Goal: Information Seeking & Learning: Understand process/instructions

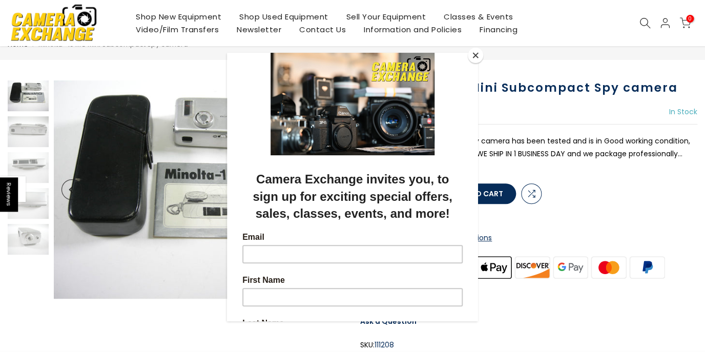
click at [477, 54] on button "Close" at bounding box center [475, 55] width 15 height 15
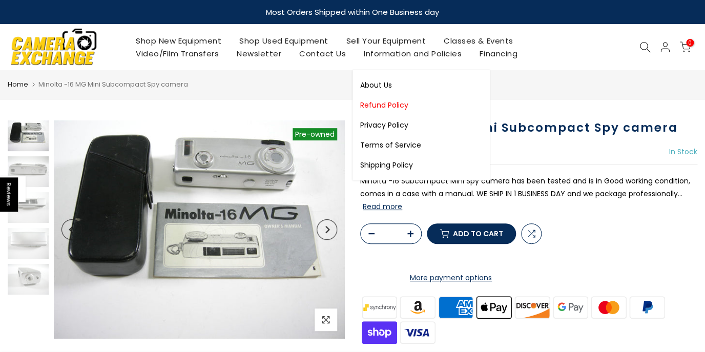
click at [387, 103] on link "Refund Policy" at bounding box center [421, 105] width 137 height 20
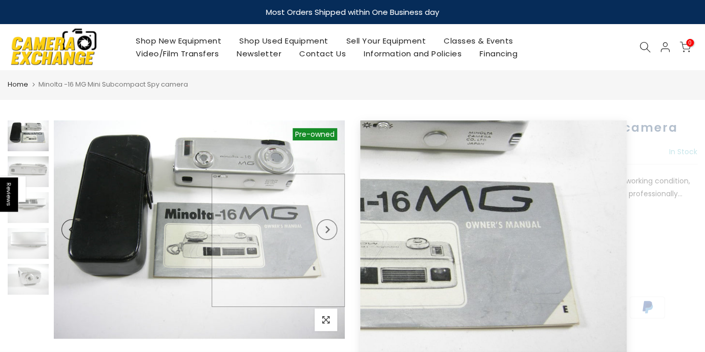
click at [308, 240] on img at bounding box center [199, 229] width 291 height 218
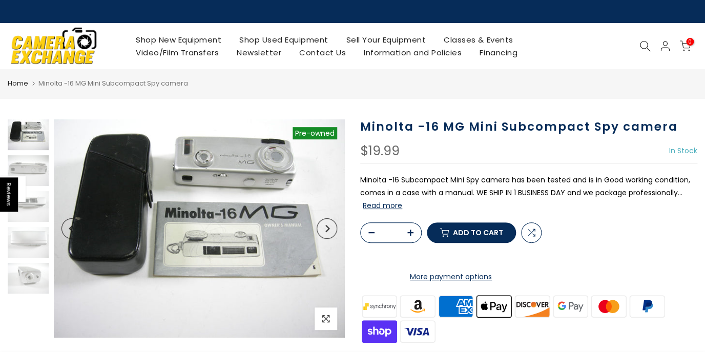
click at [329, 230] on icon "Next" at bounding box center [328, 228] width 4 height 7
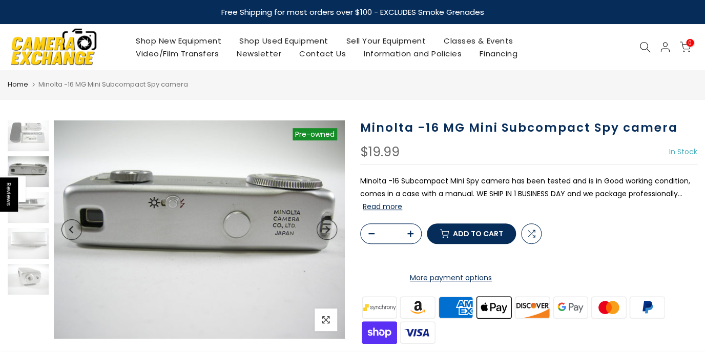
click at [329, 226] on button "Next" at bounding box center [327, 229] width 21 height 21
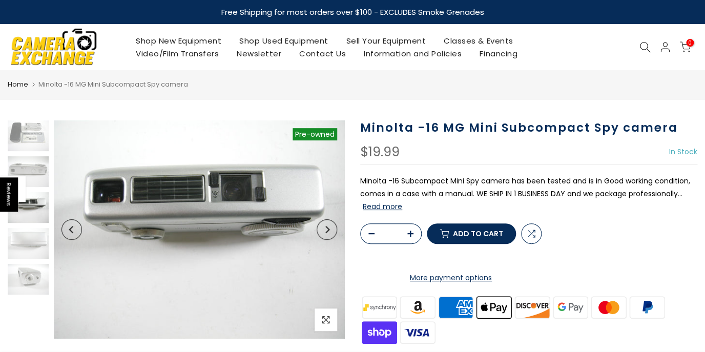
click at [329, 226] on button "Next" at bounding box center [327, 229] width 21 height 21
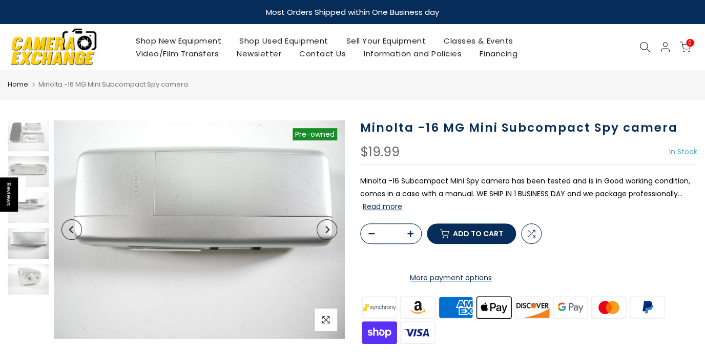
click at [329, 226] on button "Next" at bounding box center [327, 229] width 21 height 21
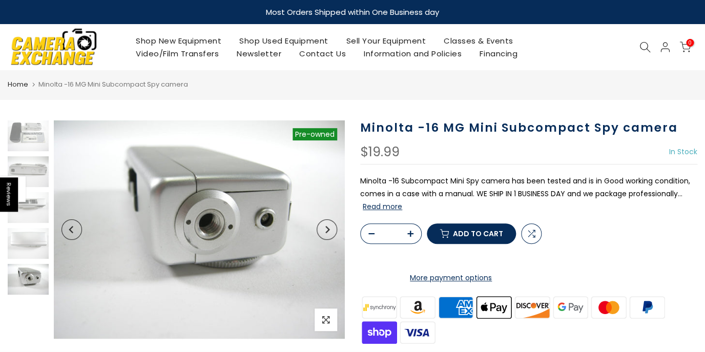
click at [329, 226] on button "Next" at bounding box center [327, 229] width 21 height 21
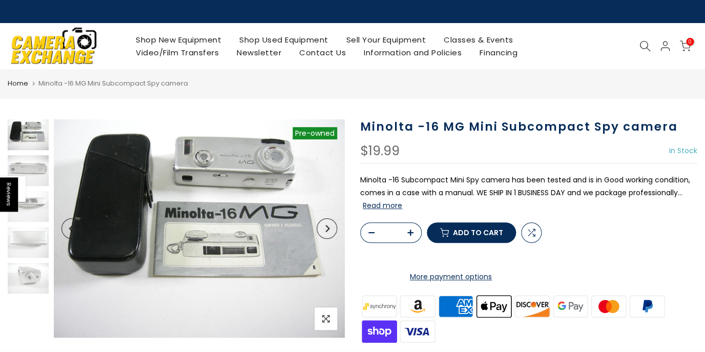
click at [329, 226] on icon "Next" at bounding box center [326, 228] width 7 height 7
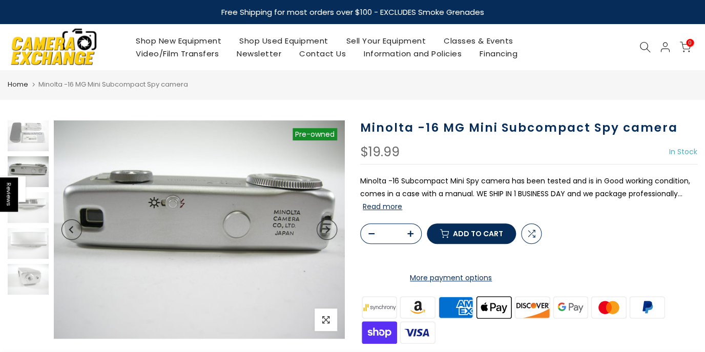
click at [329, 226] on icon "Next" at bounding box center [326, 229] width 7 height 7
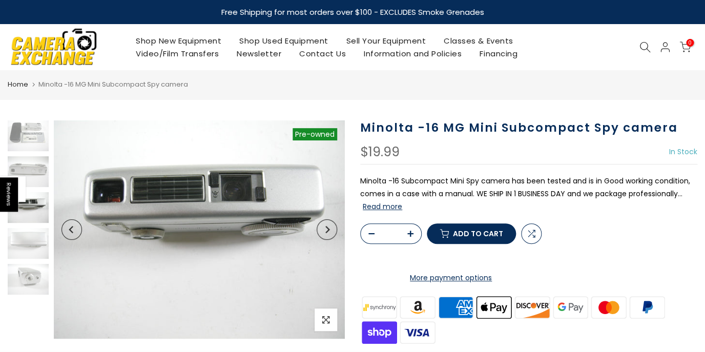
click at [329, 226] on button "Next" at bounding box center [327, 229] width 21 height 21
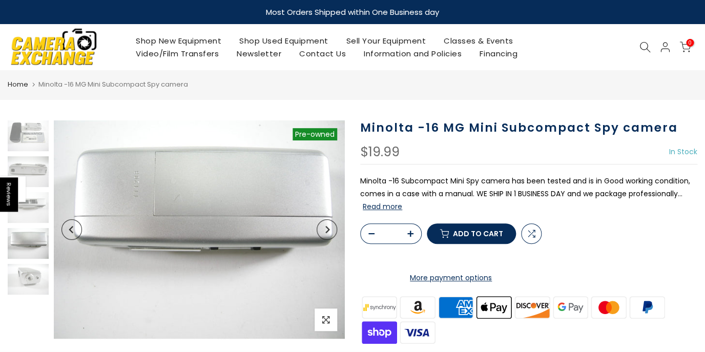
click at [329, 226] on button "Next" at bounding box center [327, 229] width 21 height 21
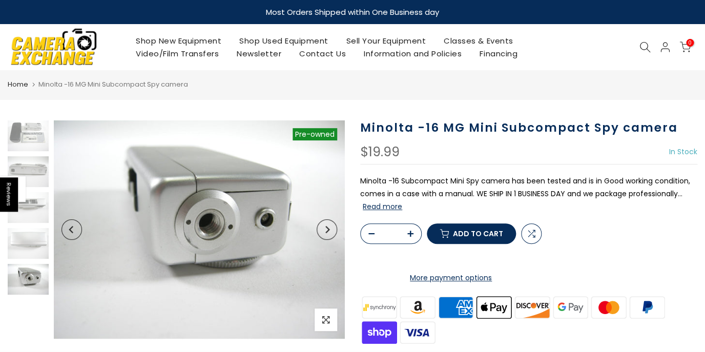
click at [329, 226] on button "Next" at bounding box center [327, 229] width 21 height 21
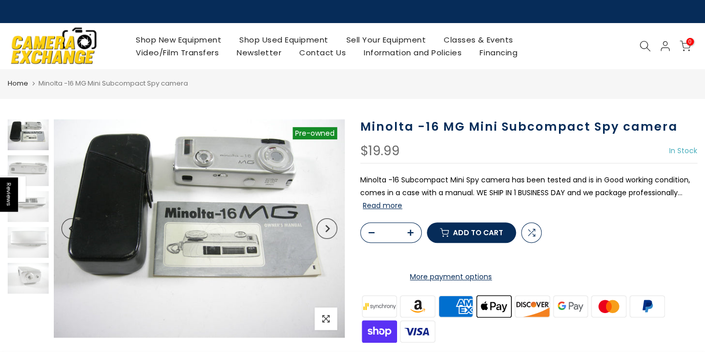
click at [329, 226] on icon "Next" at bounding box center [326, 228] width 7 height 7
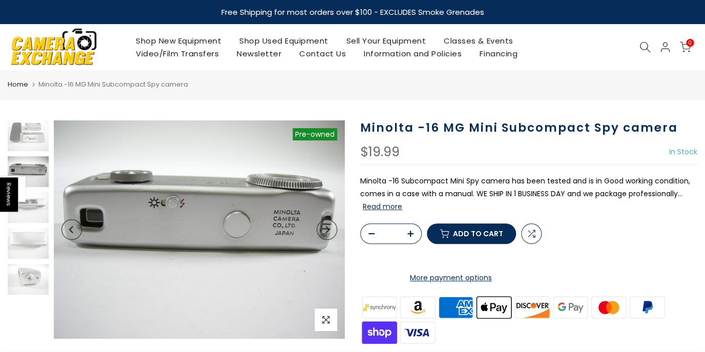
click at [328, 230] on icon "Next" at bounding box center [326, 229] width 7 height 7
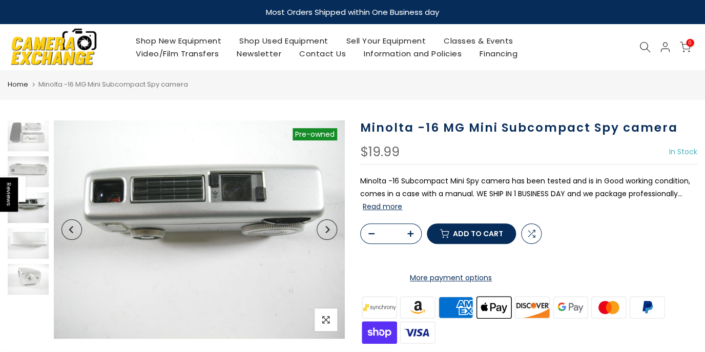
click at [328, 230] on icon "Next" at bounding box center [326, 229] width 7 height 7
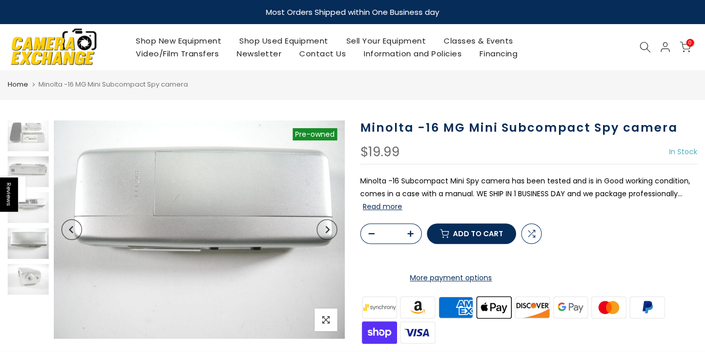
click at [328, 230] on icon "Next" at bounding box center [326, 229] width 7 height 7
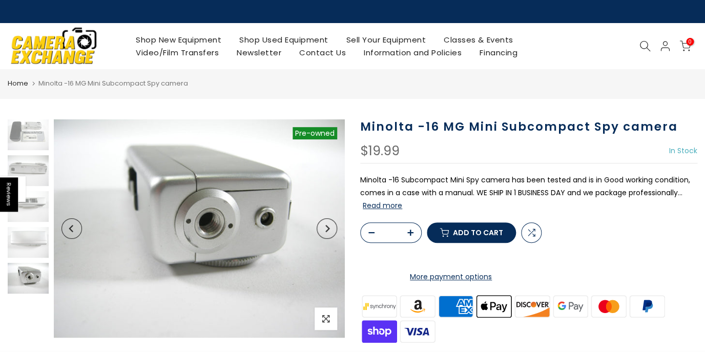
click at [328, 230] on icon "Next" at bounding box center [326, 228] width 7 height 7
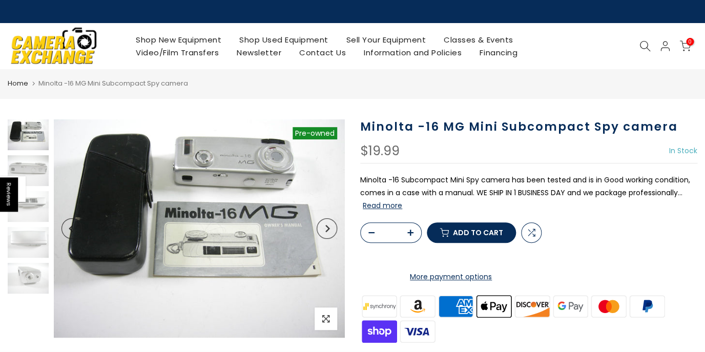
click at [328, 230] on icon "Next" at bounding box center [326, 228] width 7 height 7
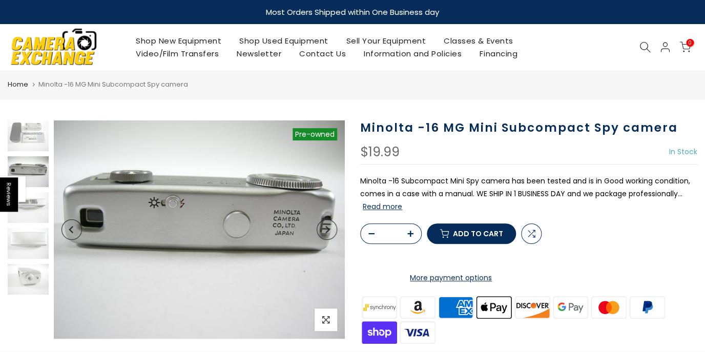
click at [328, 230] on icon "Next" at bounding box center [326, 229] width 7 height 7
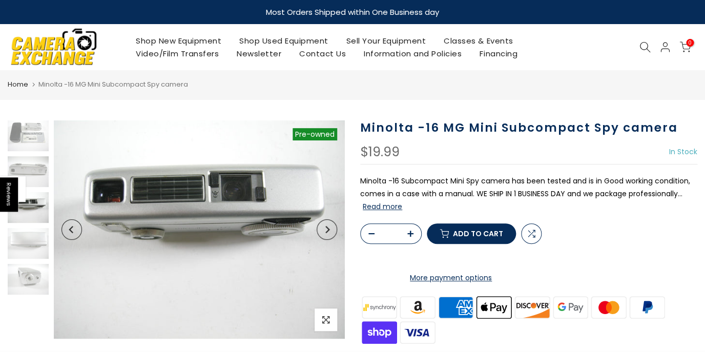
click at [328, 230] on icon "Next" at bounding box center [326, 229] width 7 height 7
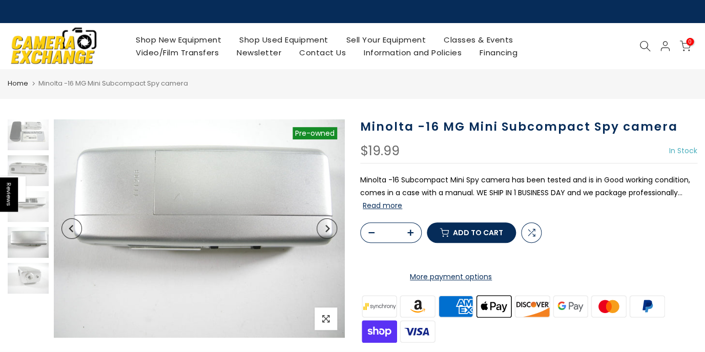
click at [328, 230] on icon "Next" at bounding box center [326, 228] width 7 height 7
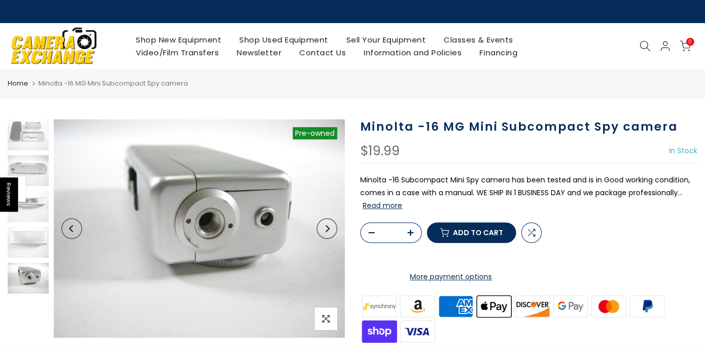
click at [328, 230] on icon "Next" at bounding box center [326, 228] width 7 height 7
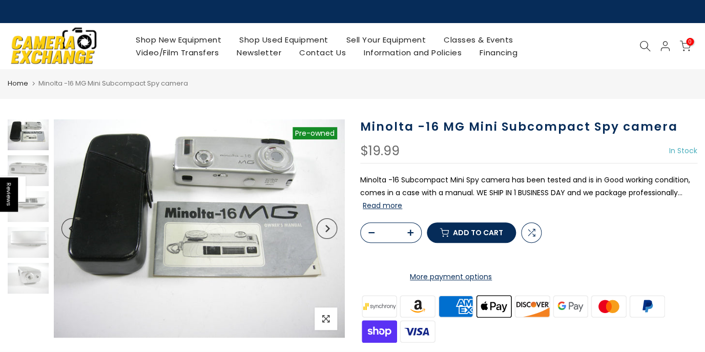
click at [328, 230] on icon "Next" at bounding box center [326, 228] width 7 height 7
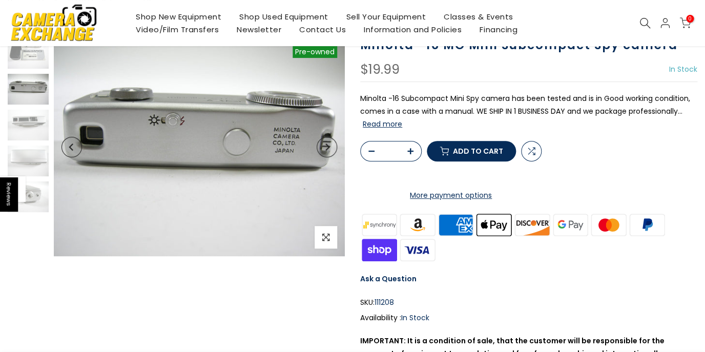
scroll to position [98, 0]
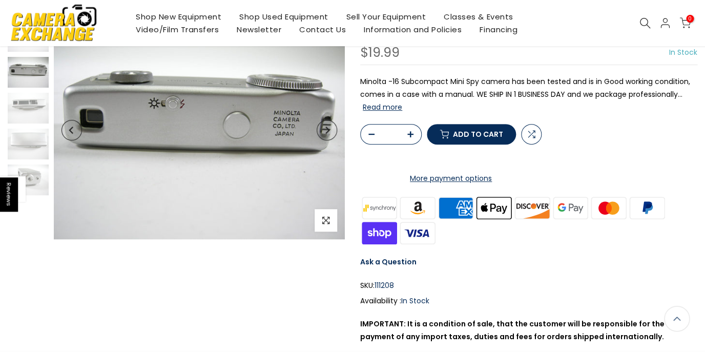
click at [475, 185] on link "More payment options" at bounding box center [450, 178] width 181 height 13
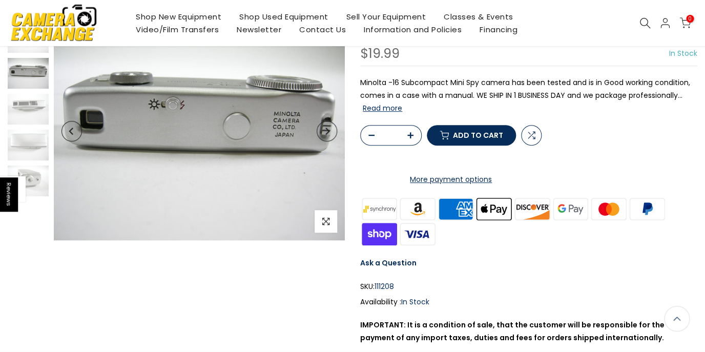
scroll to position [99, 0]
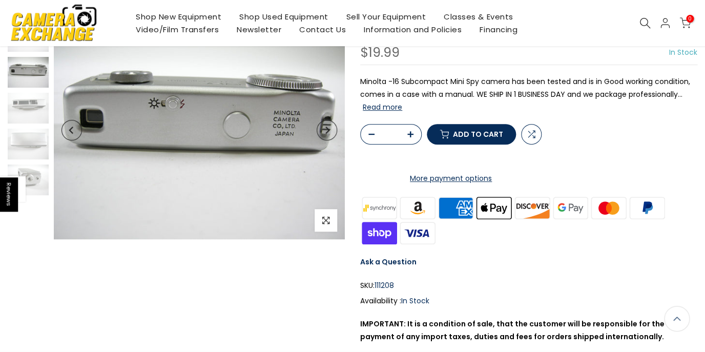
click at [487, 185] on link "More payment options" at bounding box center [450, 178] width 181 height 13
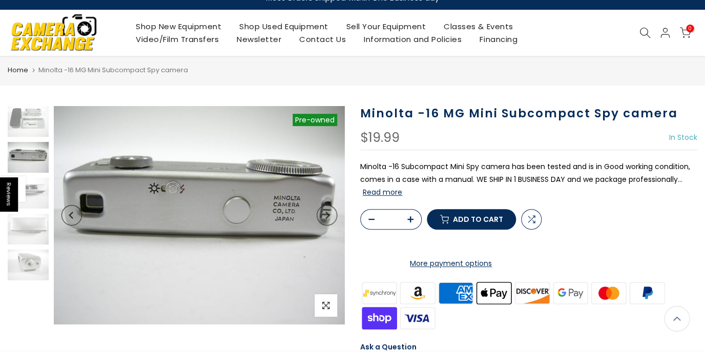
scroll to position [0, 0]
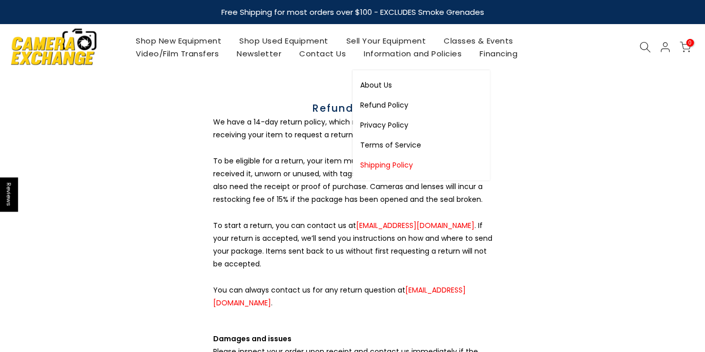
click at [380, 164] on link "Shipping Policy" at bounding box center [421, 165] width 137 height 20
